Goal: Information Seeking & Learning: Learn about a topic

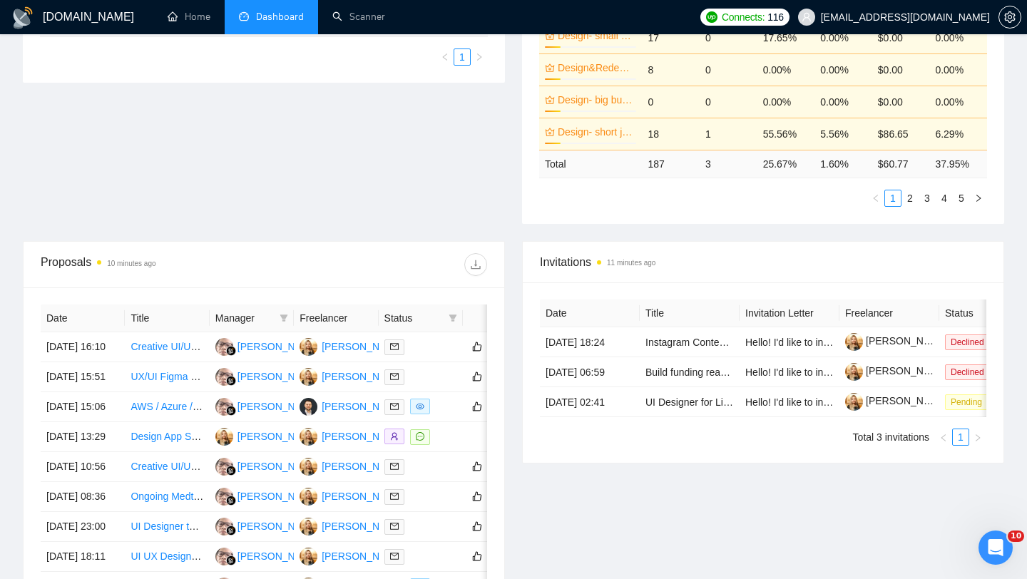
scroll to position [371, 0]
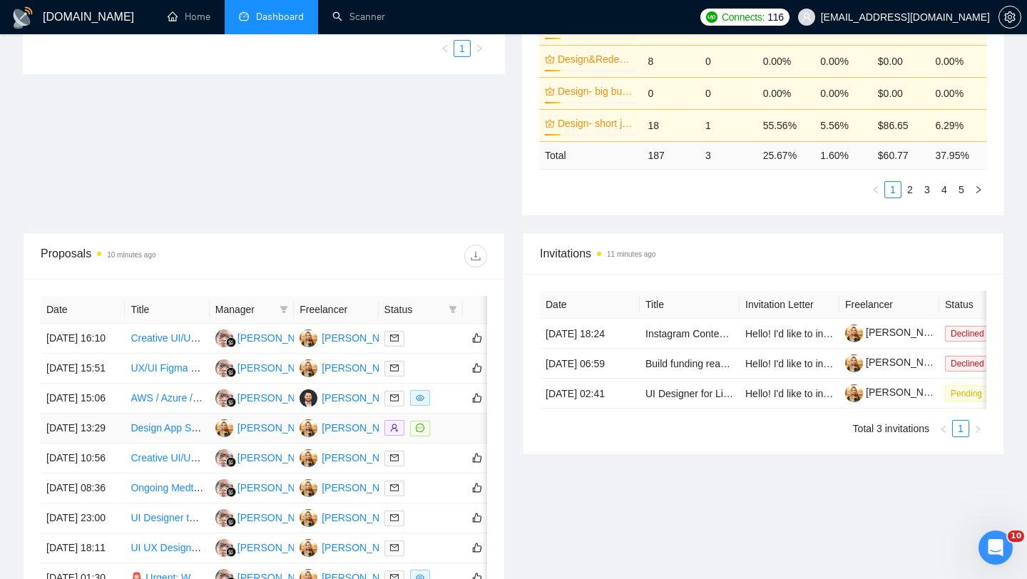
click at [111, 444] on td "29 Sep, 2025 13:29" at bounding box center [83, 429] width 84 height 30
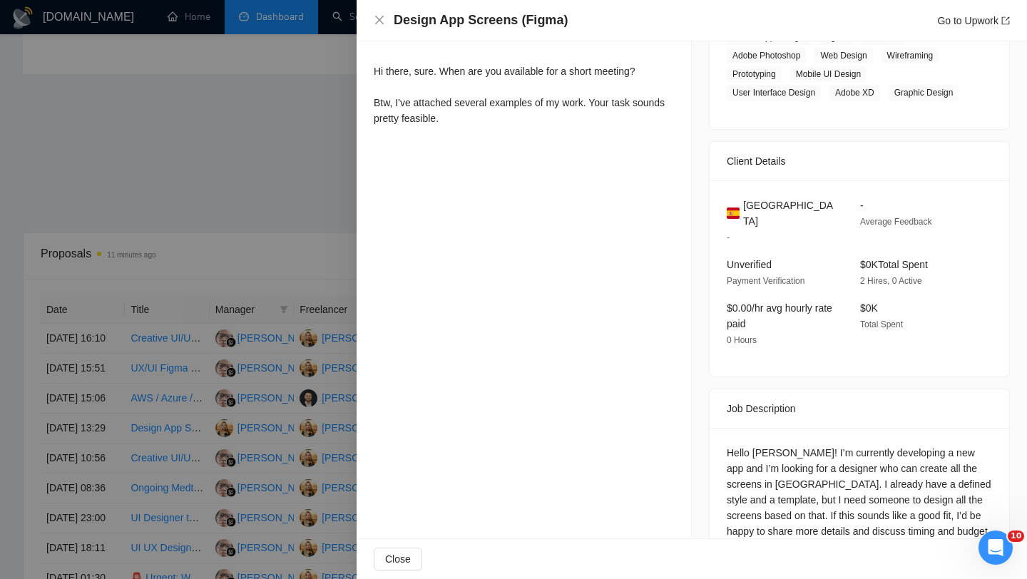
scroll to position [348, 0]
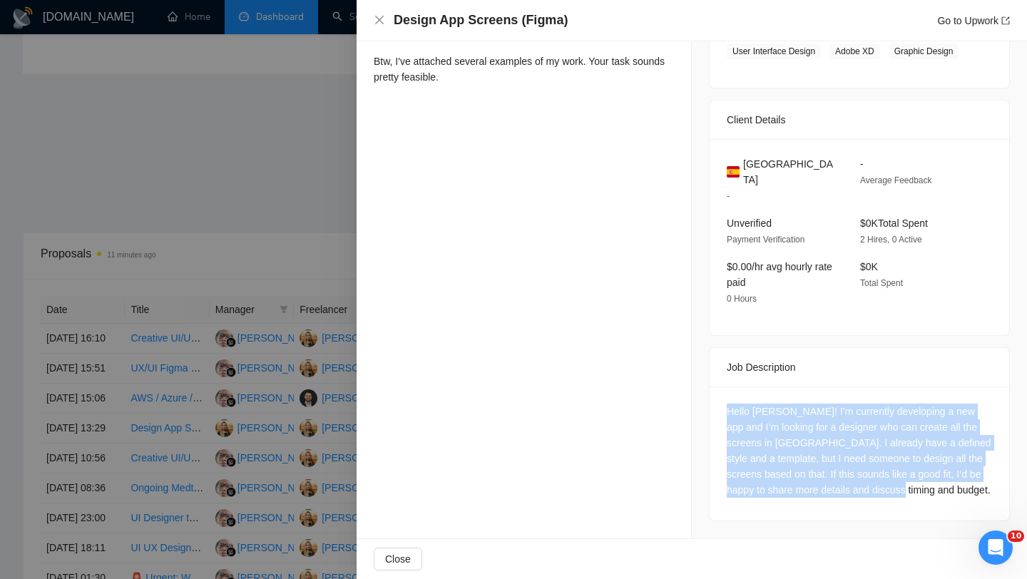
copy div "Hello Mykola! I’m currently developing a new app and I’m looking for a designer…"
drag, startPoint x: 728, startPoint y: 415, endPoint x: 913, endPoint y: 489, distance: 199.7
click at [913, 489] on div "Hello Mykola! I’m currently developing a new app and I’m looking for a designer…" at bounding box center [859, 451] width 265 height 94
click at [693, 432] on div "Job Posting Details Overview 27 Sep, 2025 21:55 Published Unspecified Hourly Ra…" at bounding box center [859, 116] width 335 height 844
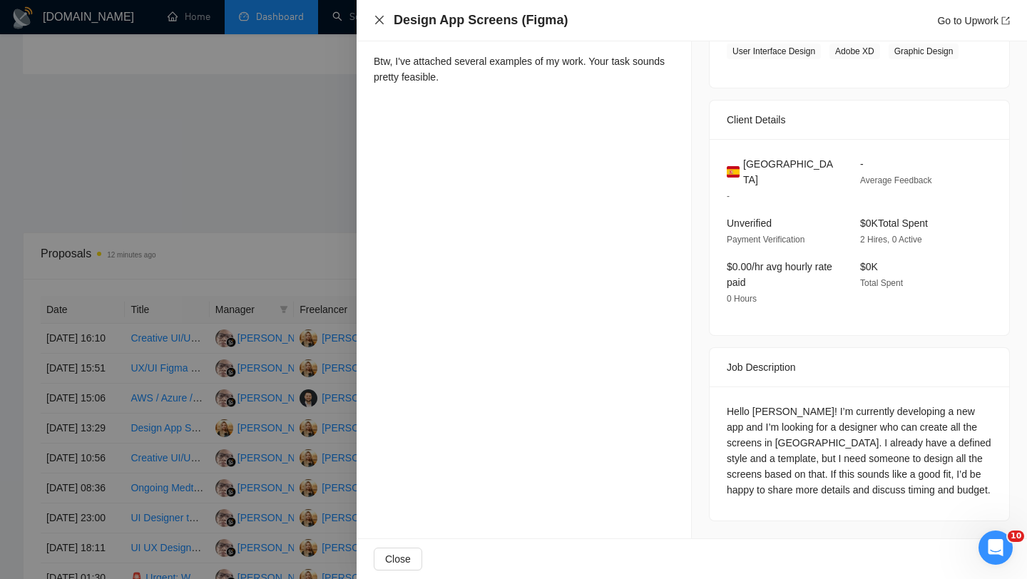
click at [381, 17] on icon "close" at bounding box center [379, 19] width 11 height 11
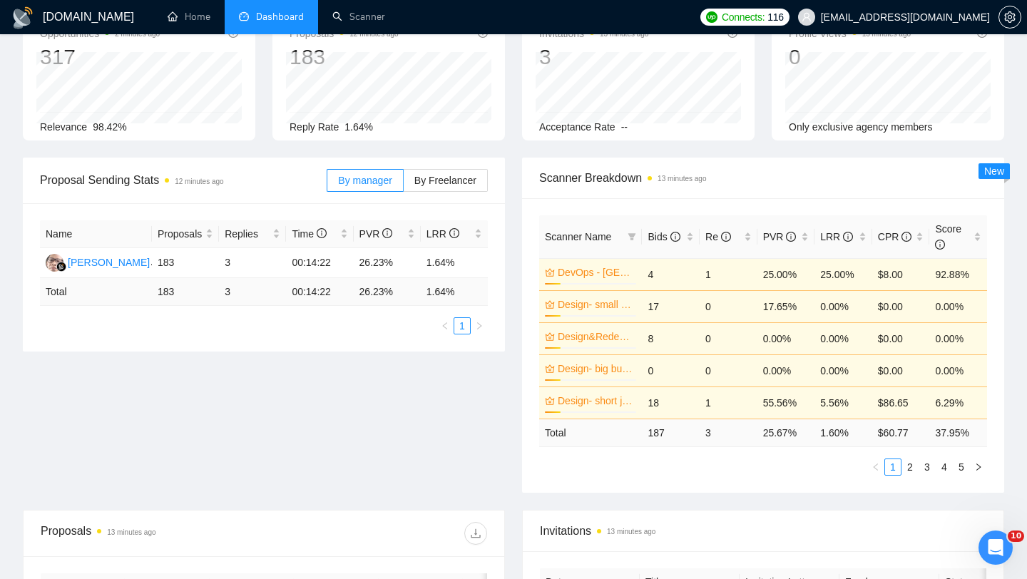
scroll to position [0, 0]
